Goal: Use online tool/utility: Use online tool/utility

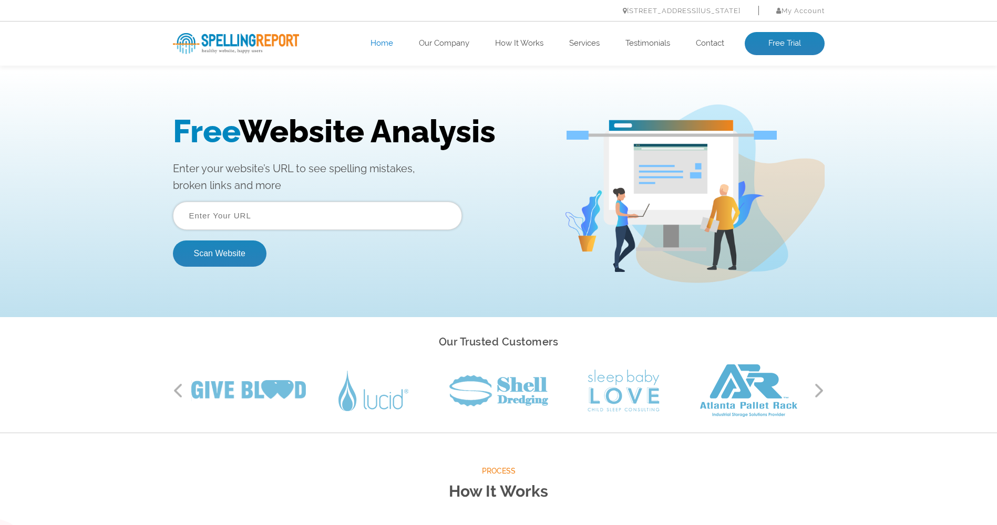
click at [198, 215] on input "text" at bounding box center [317, 216] width 289 height 28
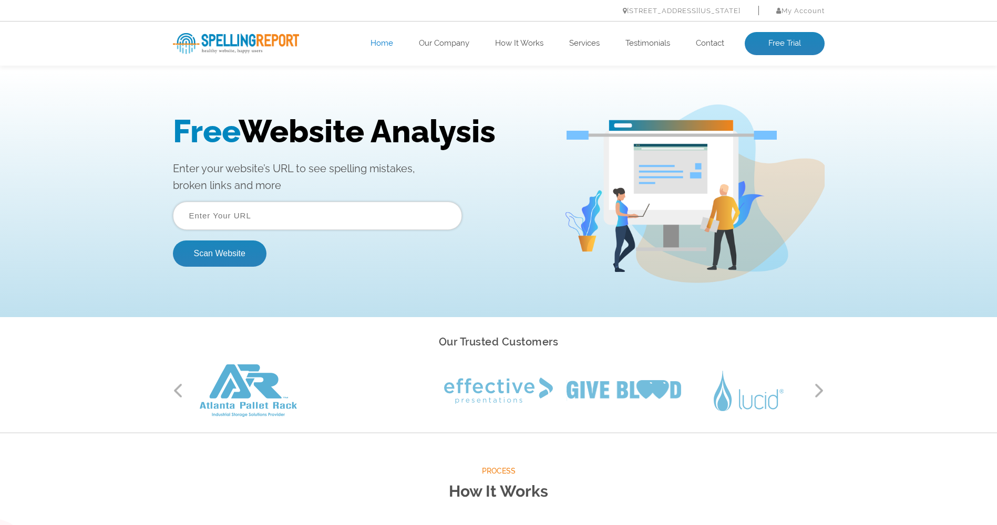
click at [194, 211] on input "text" at bounding box center [317, 216] width 289 height 28
paste input "[URL][DOMAIN_NAME]"
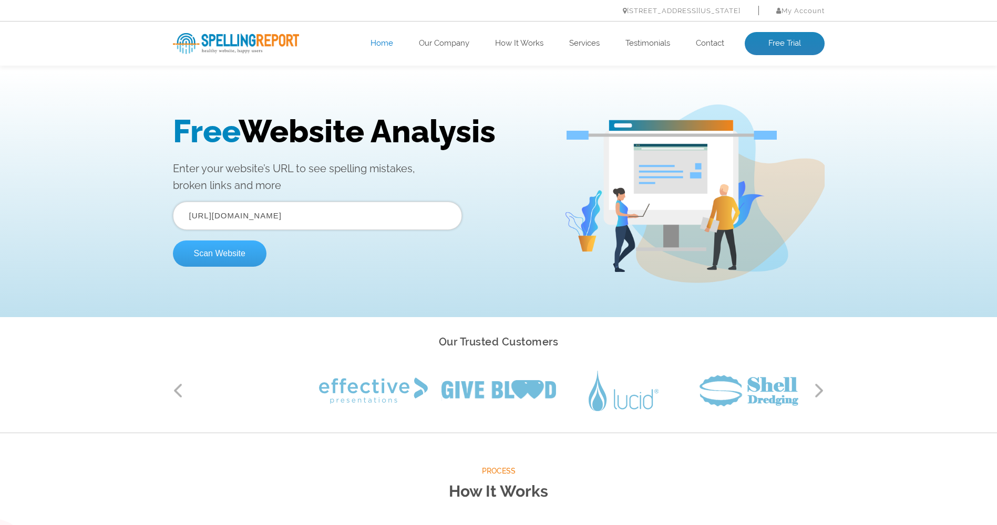
type input "[URL][DOMAIN_NAME]"
click at [223, 255] on button "Scan Website" at bounding box center [220, 254] width 94 height 26
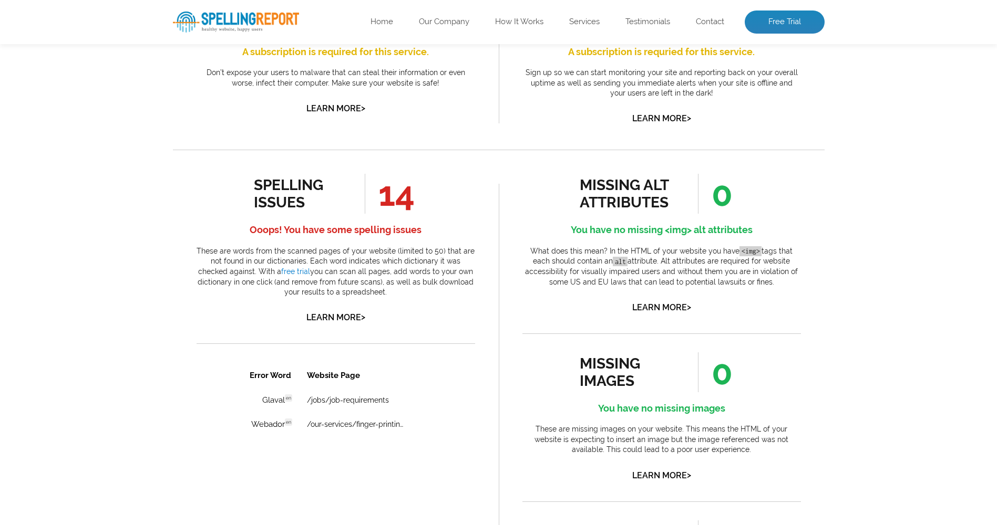
scroll to position [465, 0]
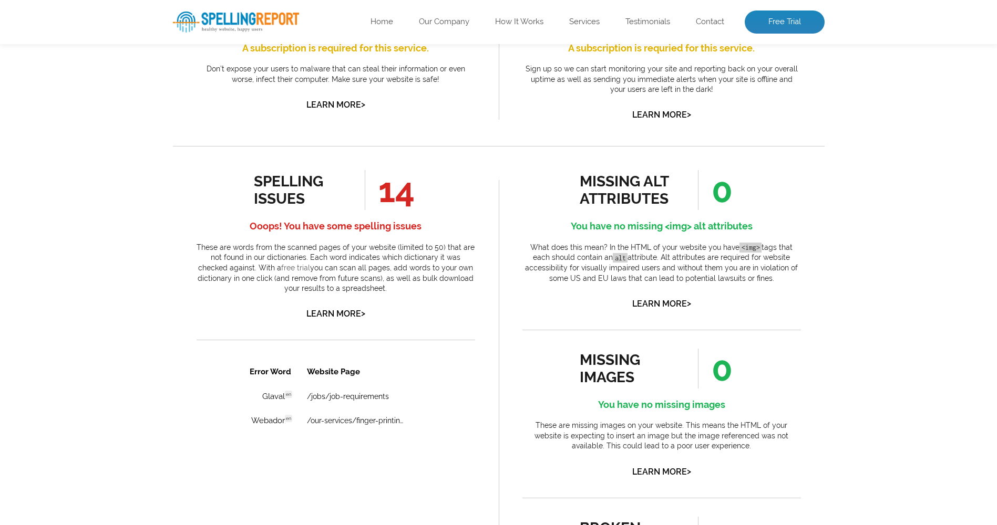
click at [281, 268] on link "free trial" at bounding box center [295, 268] width 29 height 8
